Goal: Find specific page/section: Find specific page/section

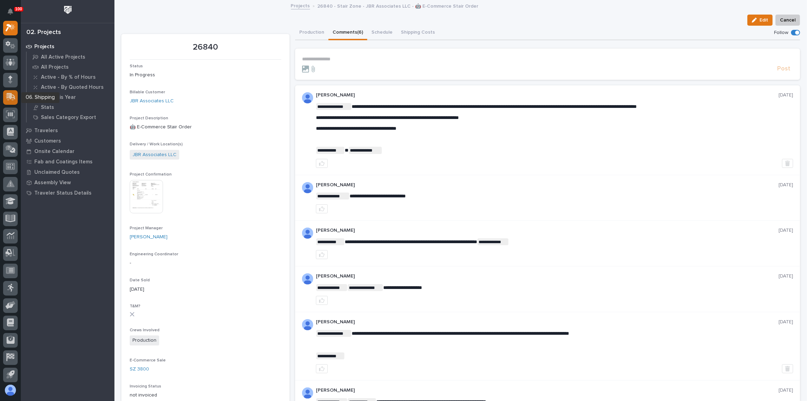
click at [6, 94] on icon at bounding box center [11, 97] width 10 height 8
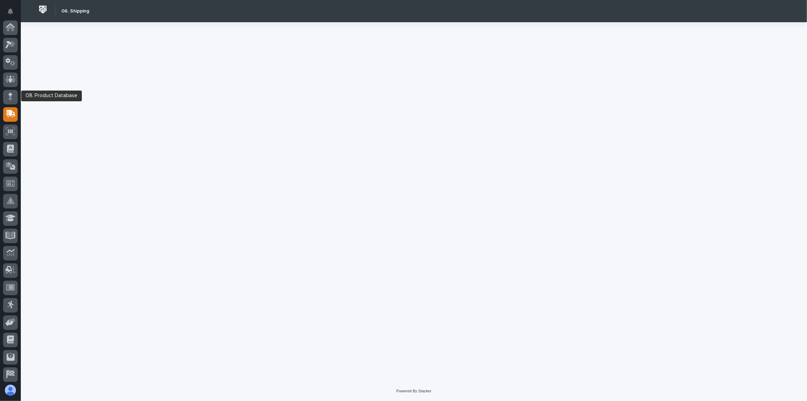
scroll to position [53, 0]
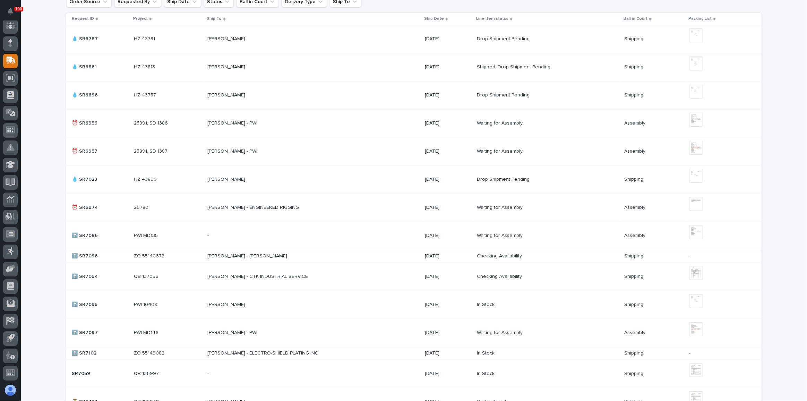
scroll to position [221, 0]
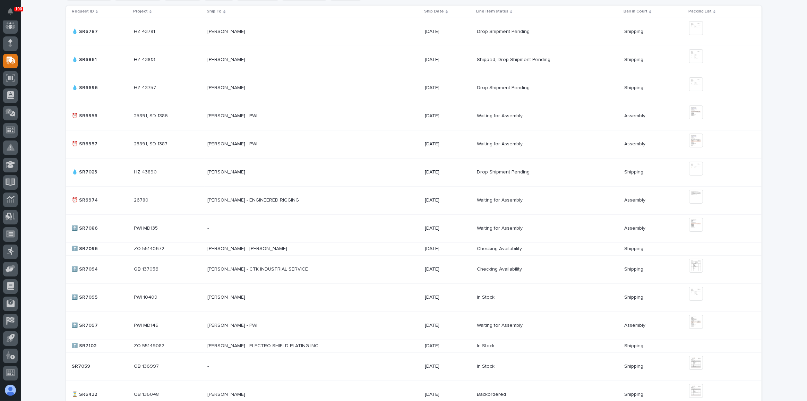
click at [369, 232] on div "- -" at bounding box center [313, 228] width 212 height 11
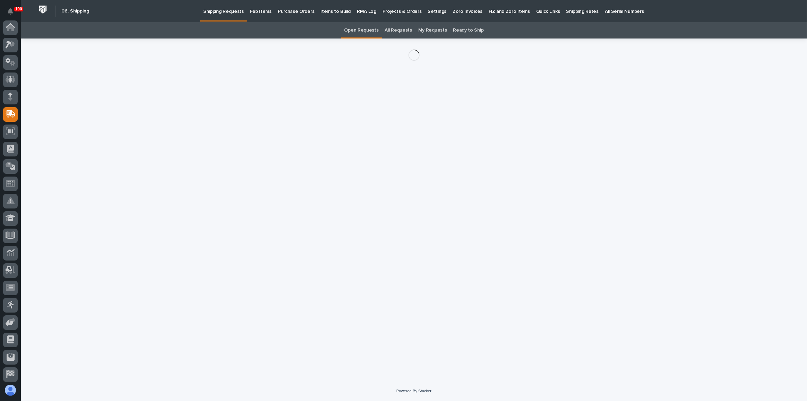
scroll to position [53, 0]
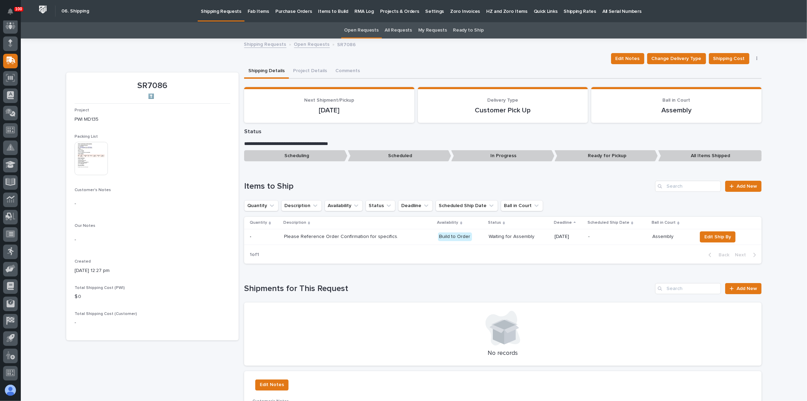
click at [95, 153] on img at bounding box center [91, 158] width 33 height 33
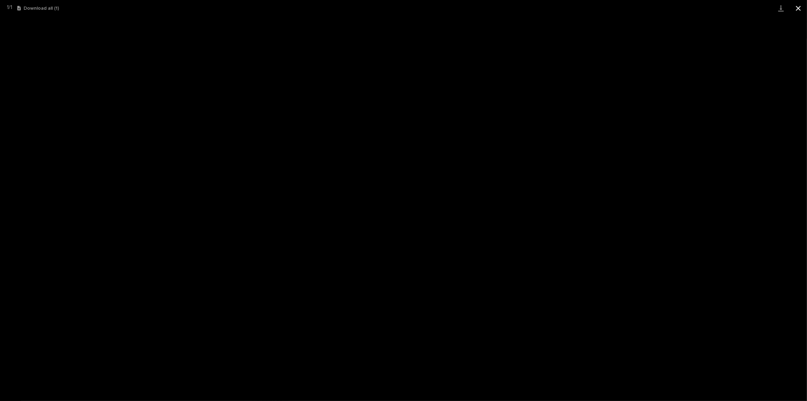
click at [538, 5] on button "Close gallery" at bounding box center [798, 8] width 17 height 16
